Goal: Download file/media

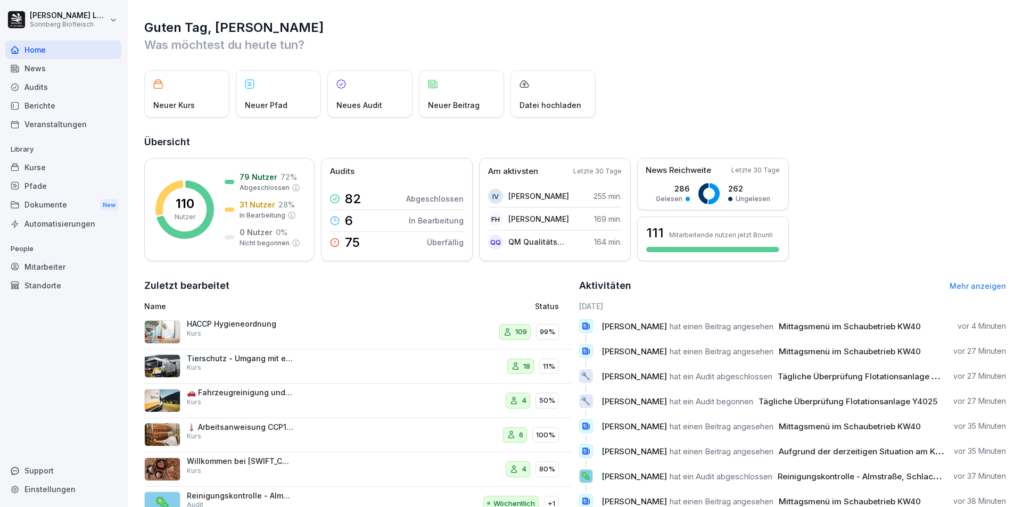
click at [68, 85] on div "Audits" at bounding box center [63, 87] width 116 height 19
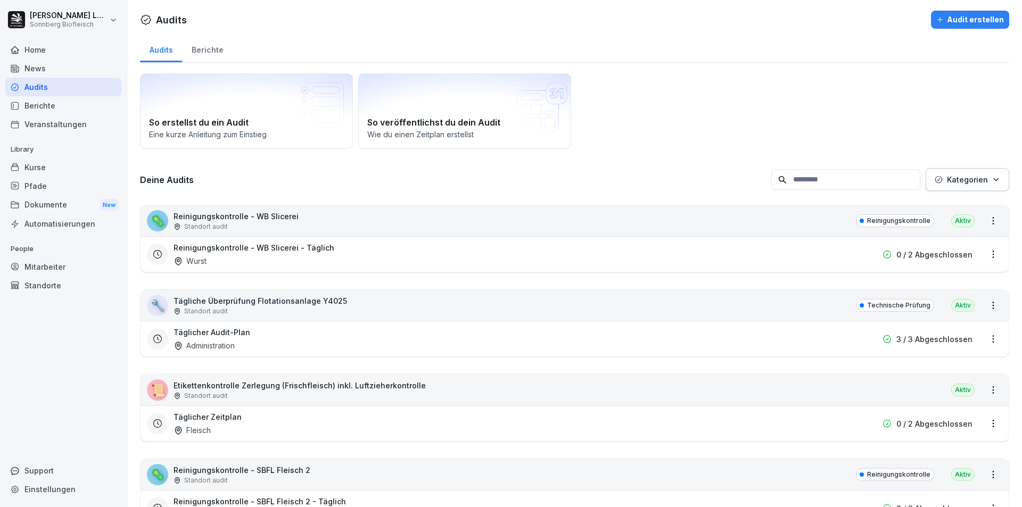
click at [810, 182] on input at bounding box center [845, 179] width 149 height 21
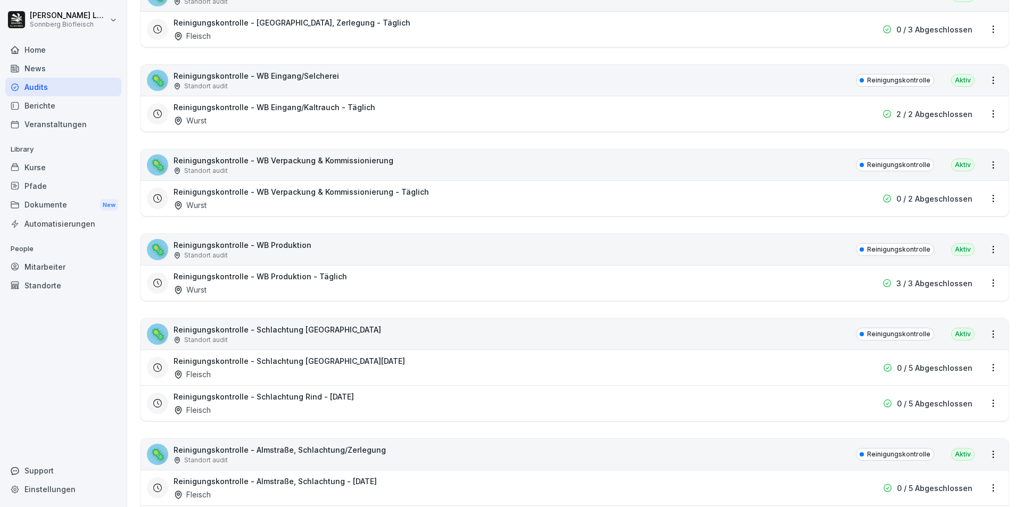
scroll to position [639, 0]
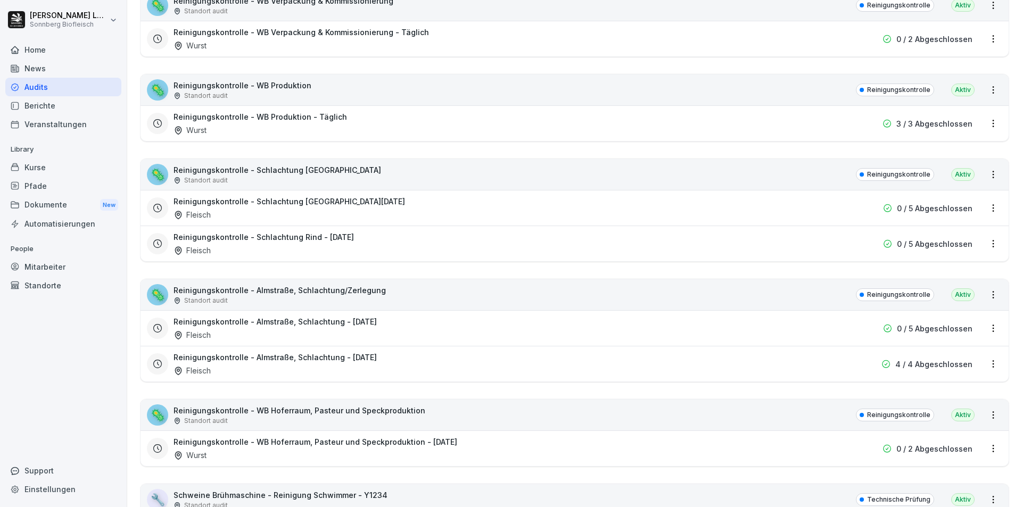
type input "*********"
click at [456, 292] on div "🦠 Reinigungskontrolle - Almstraße, Schlachtung/Zerlegung Standort audit Reinigu…" at bounding box center [575, 294] width 868 height 31
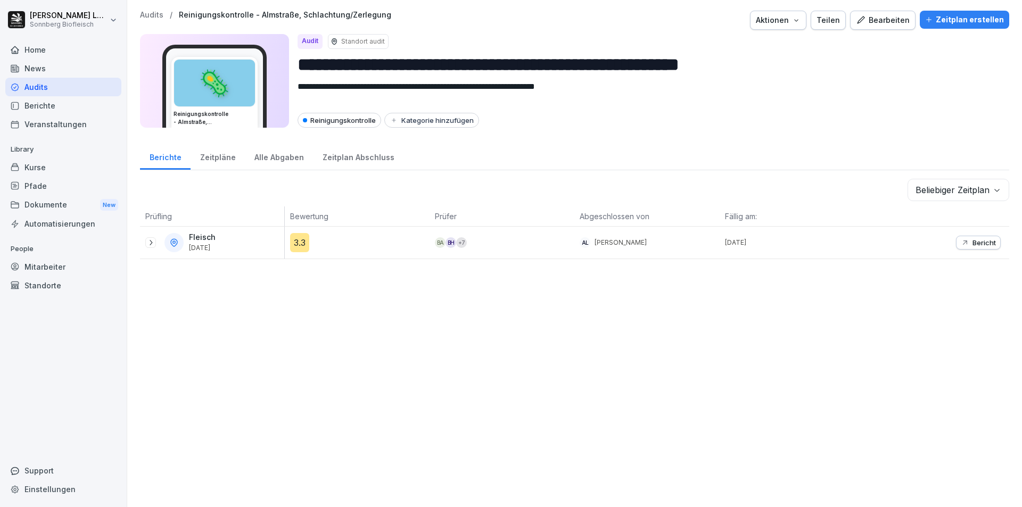
click at [981, 244] on p "Bericht" at bounding box center [983, 242] width 23 height 9
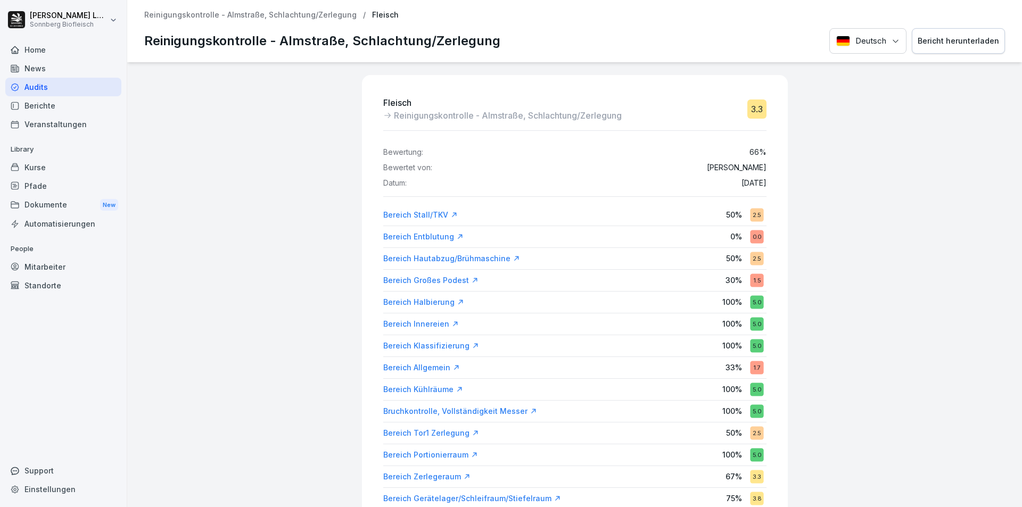
click at [928, 42] on div "Bericht herunterladen" at bounding box center [958, 41] width 81 height 12
